Goal: Task Accomplishment & Management: Manage account settings

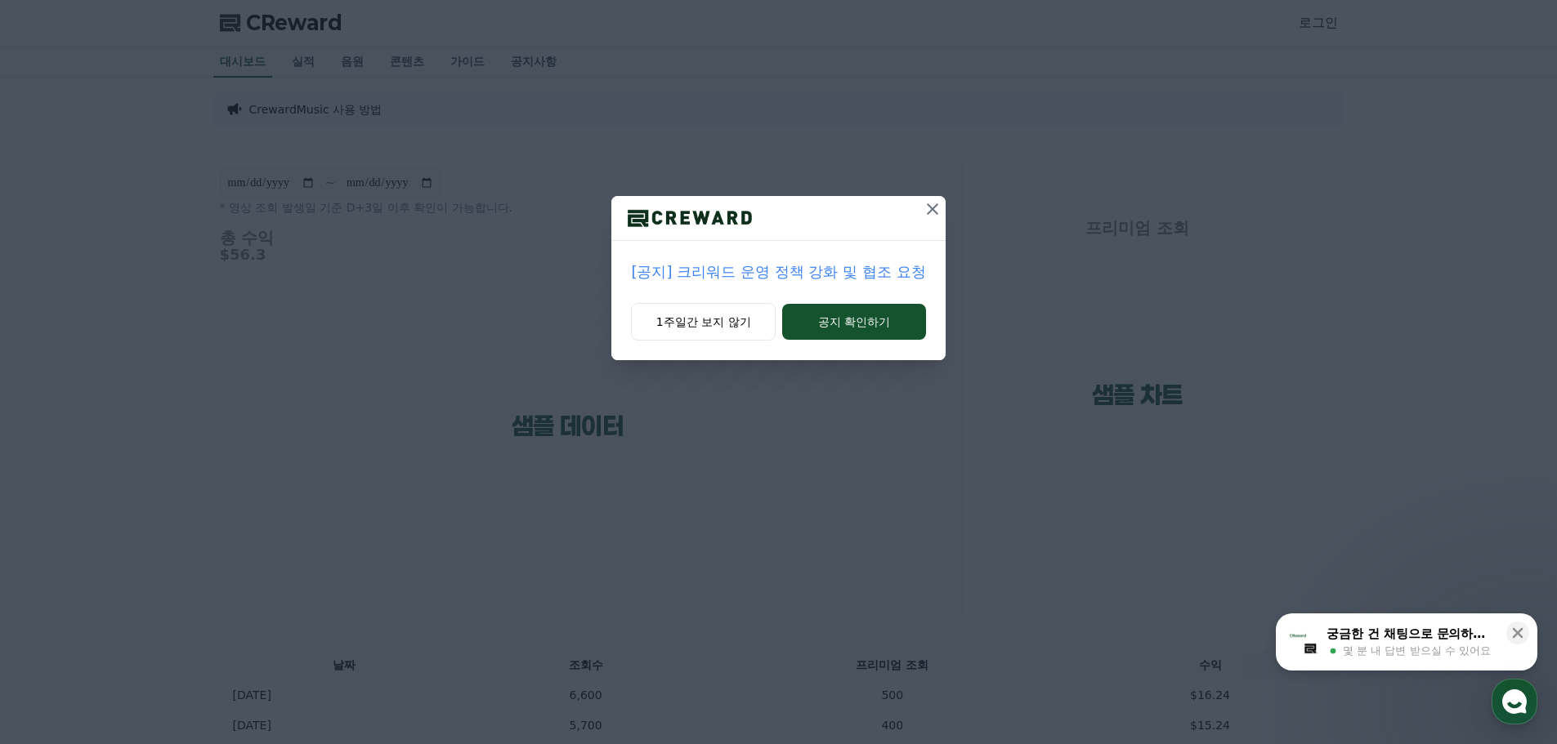
click at [931, 203] on icon at bounding box center [932, 209] width 20 height 20
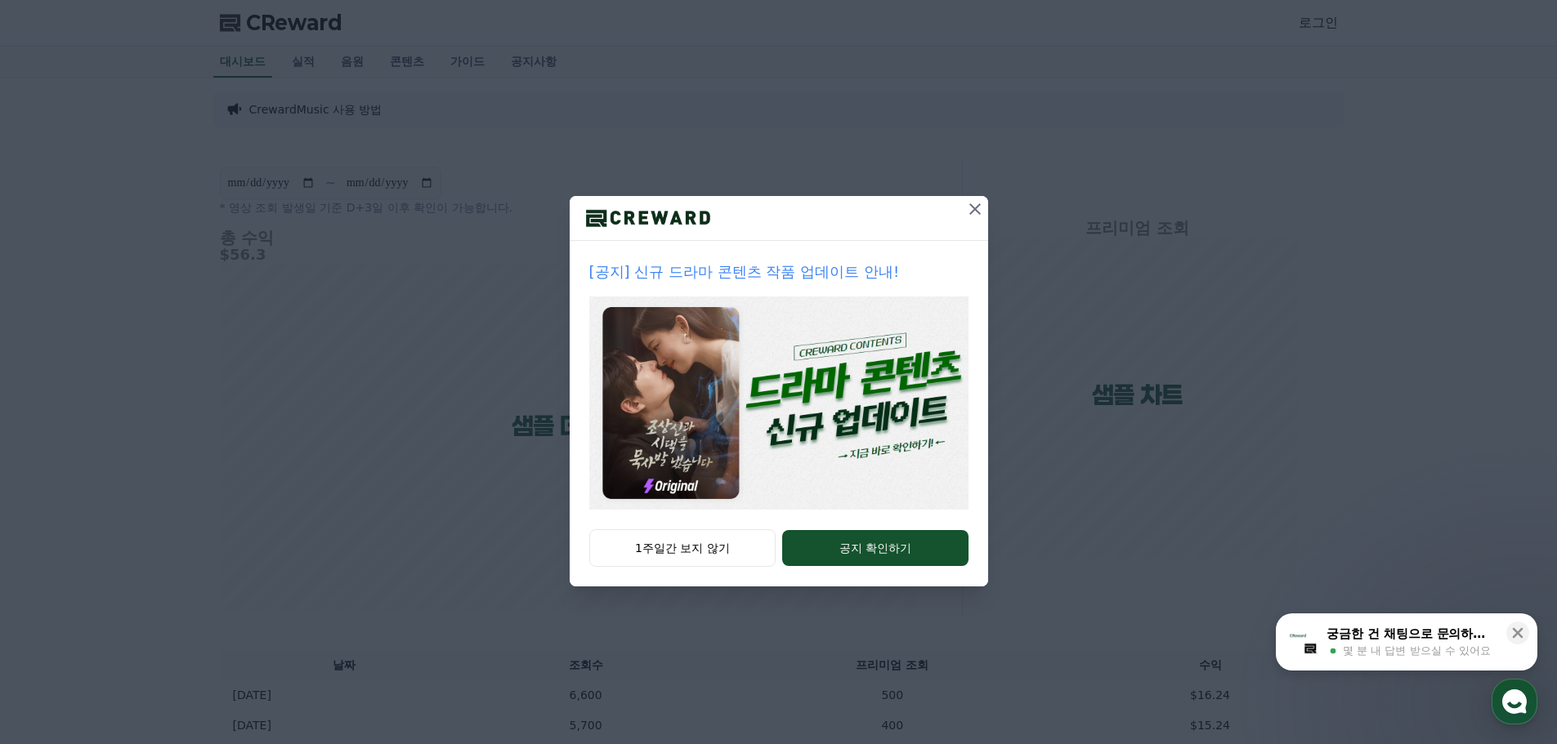
click at [980, 211] on icon at bounding box center [975, 209] width 20 height 20
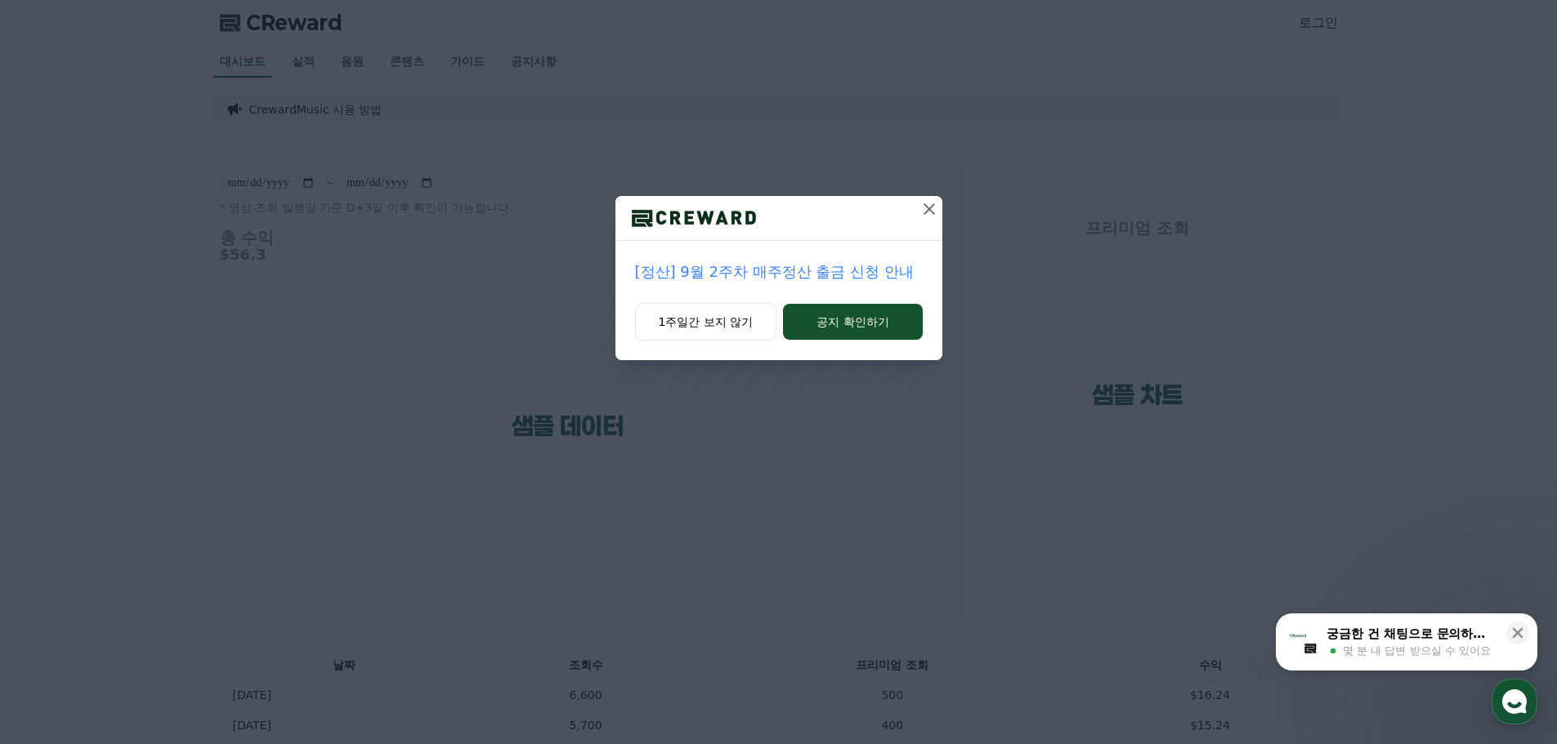
click at [930, 203] on icon at bounding box center [929, 209] width 20 height 20
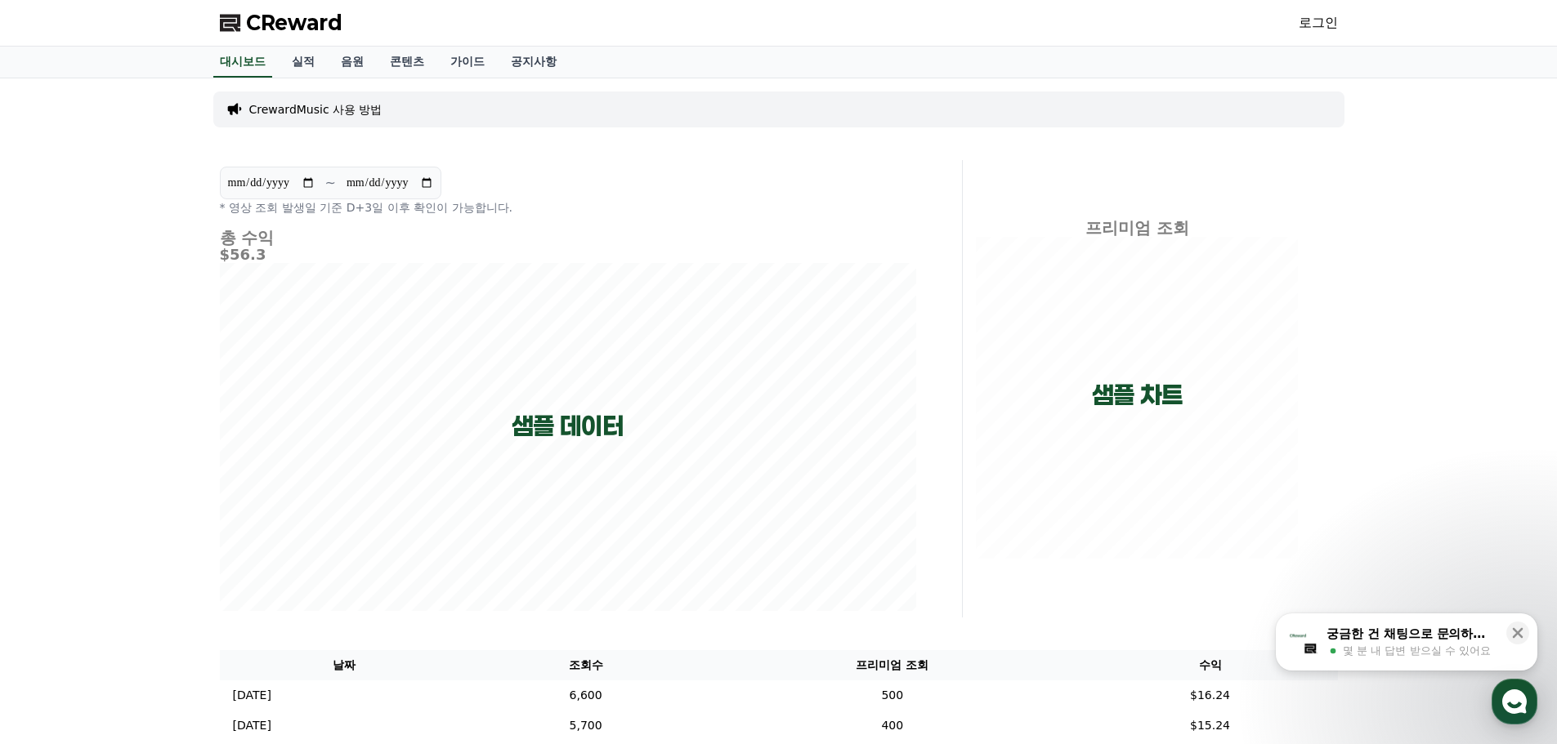
click at [1319, 25] on link "로그인" at bounding box center [1317, 23] width 39 height 20
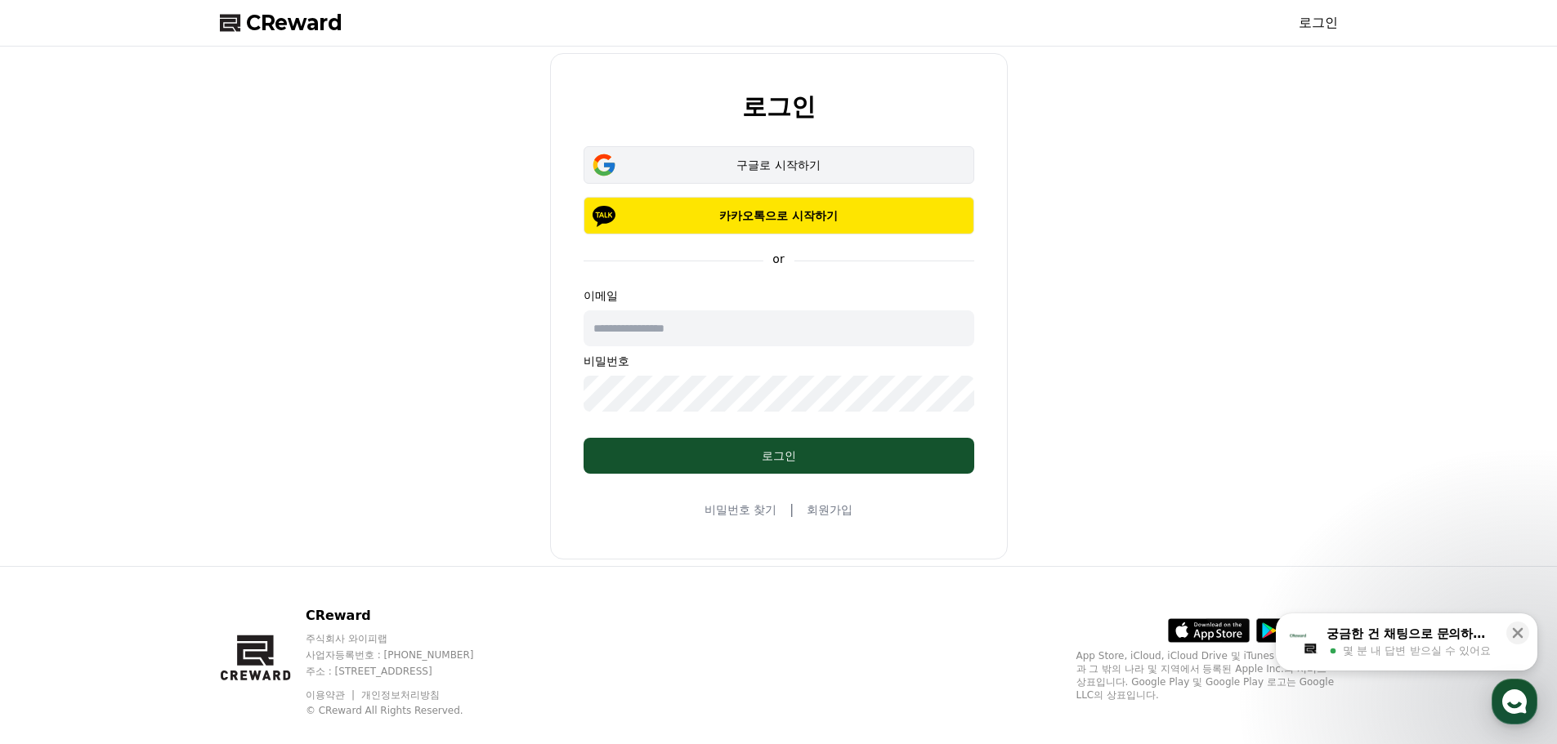
click at [785, 163] on div "구글로 시작하기" at bounding box center [778, 165] width 343 height 16
